Goal: Find contact information: Find contact information

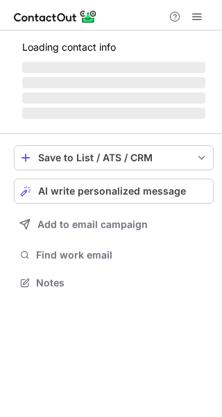
scroll to position [268, 222]
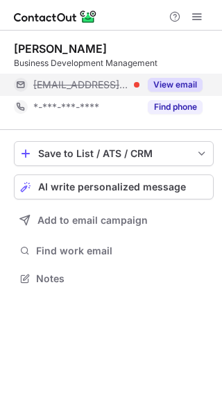
click at [134, 85] on div at bounding box center [137, 85] width 6 height 6
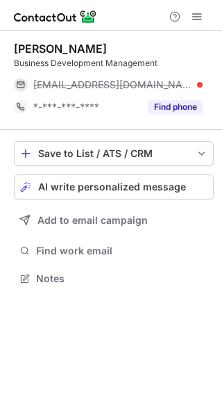
click at [134, 85] on span "shintaro.kawashima@mail.rakuten.co.jp" at bounding box center [112, 85] width 159 height 13
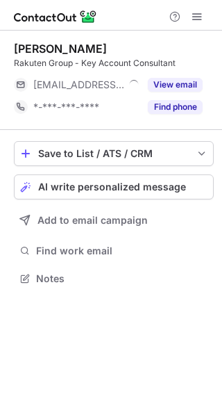
scroll to position [6, 7]
